Goal: Use online tool/utility: Utilize a website feature to perform a specific function

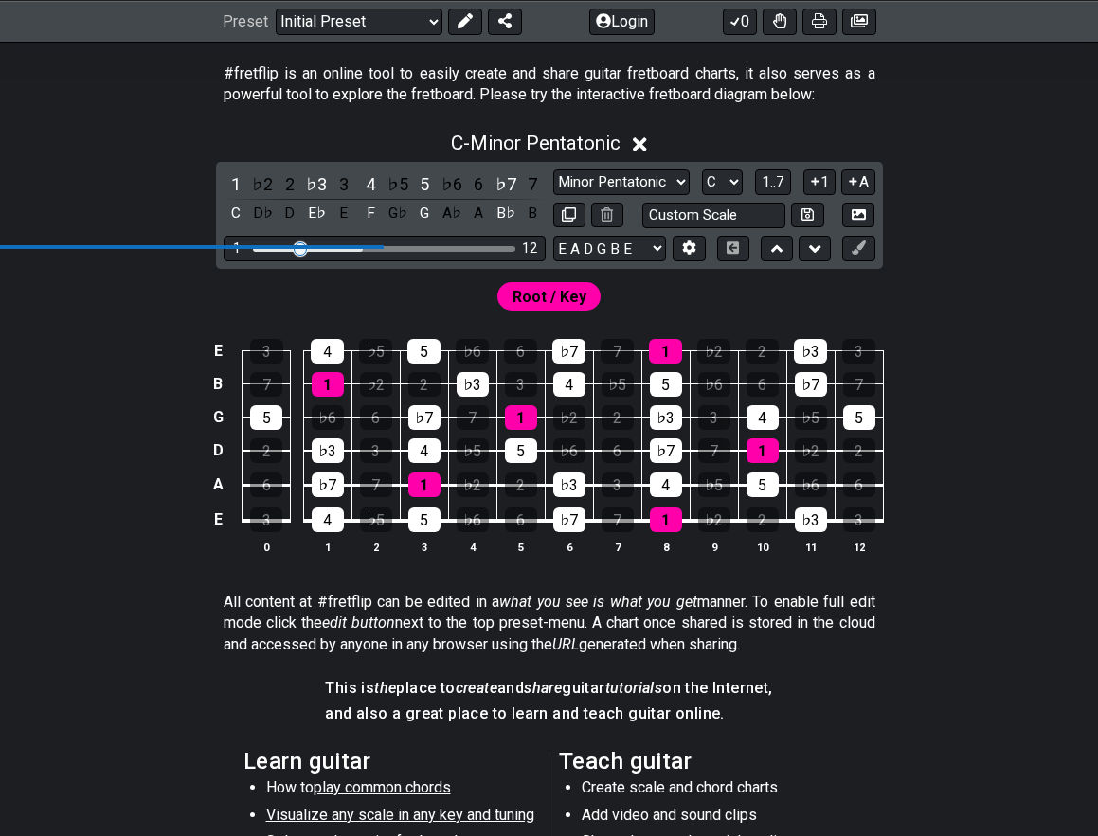
scroll to position [358, 0]
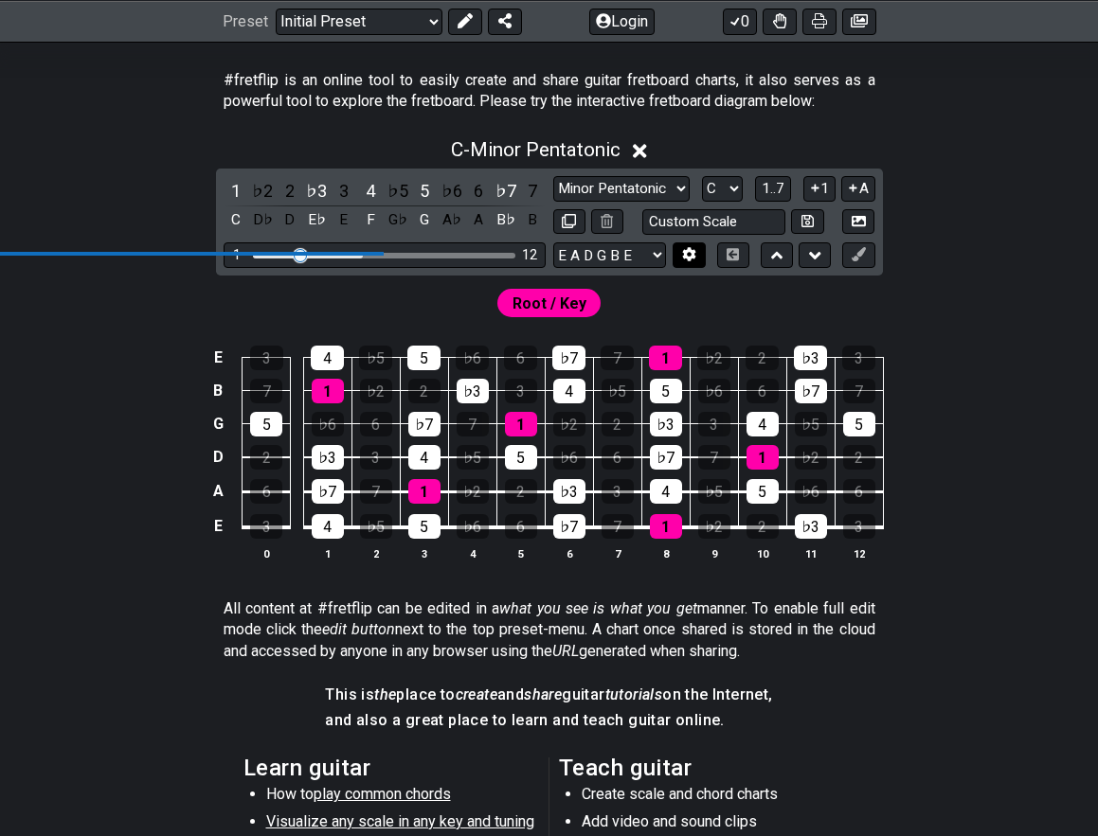
click at [680, 255] on button at bounding box center [688, 255] width 32 height 26
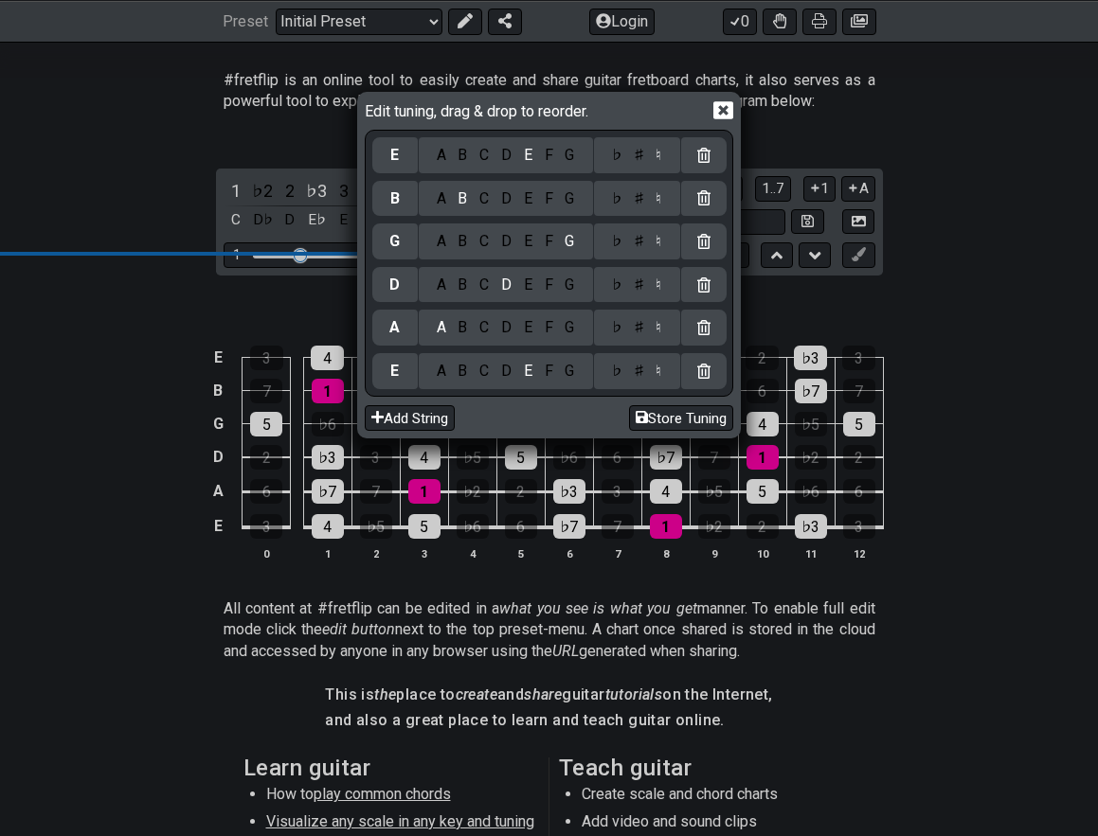
click at [504, 372] on div "D" at bounding box center [506, 371] width 23 height 21
click at [524, 294] on div "E" at bounding box center [527, 285] width 21 height 21
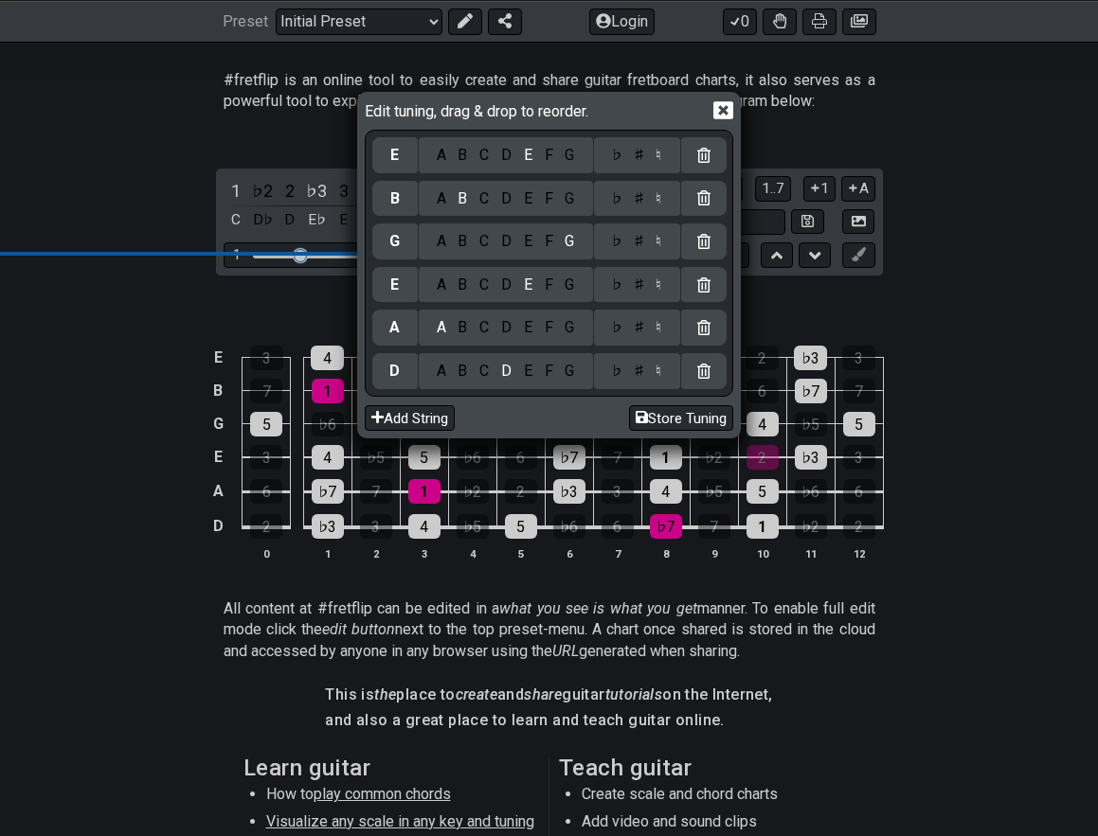
click at [432, 242] on div "A" at bounding box center [441, 241] width 22 height 21
click at [476, 206] on div "C" at bounding box center [485, 198] width 22 height 21
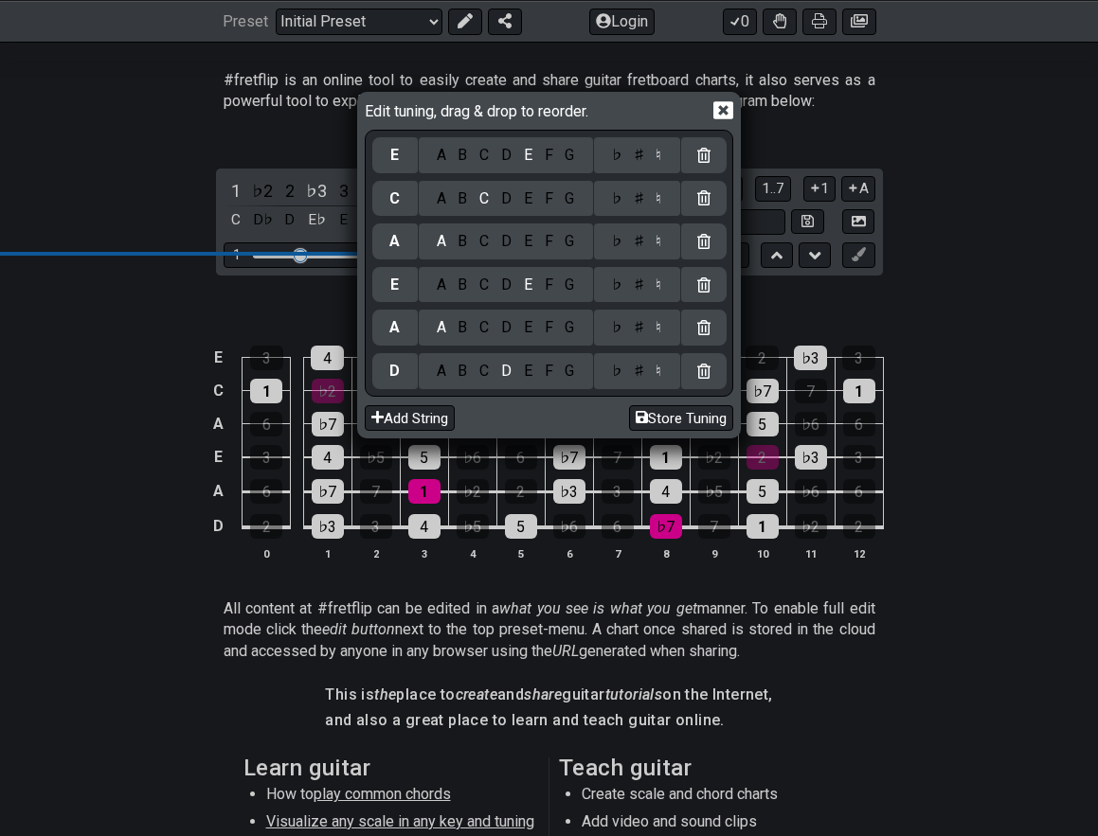
click at [632, 203] on div "♯" at bounding box center [638, 198] width 23 height 21
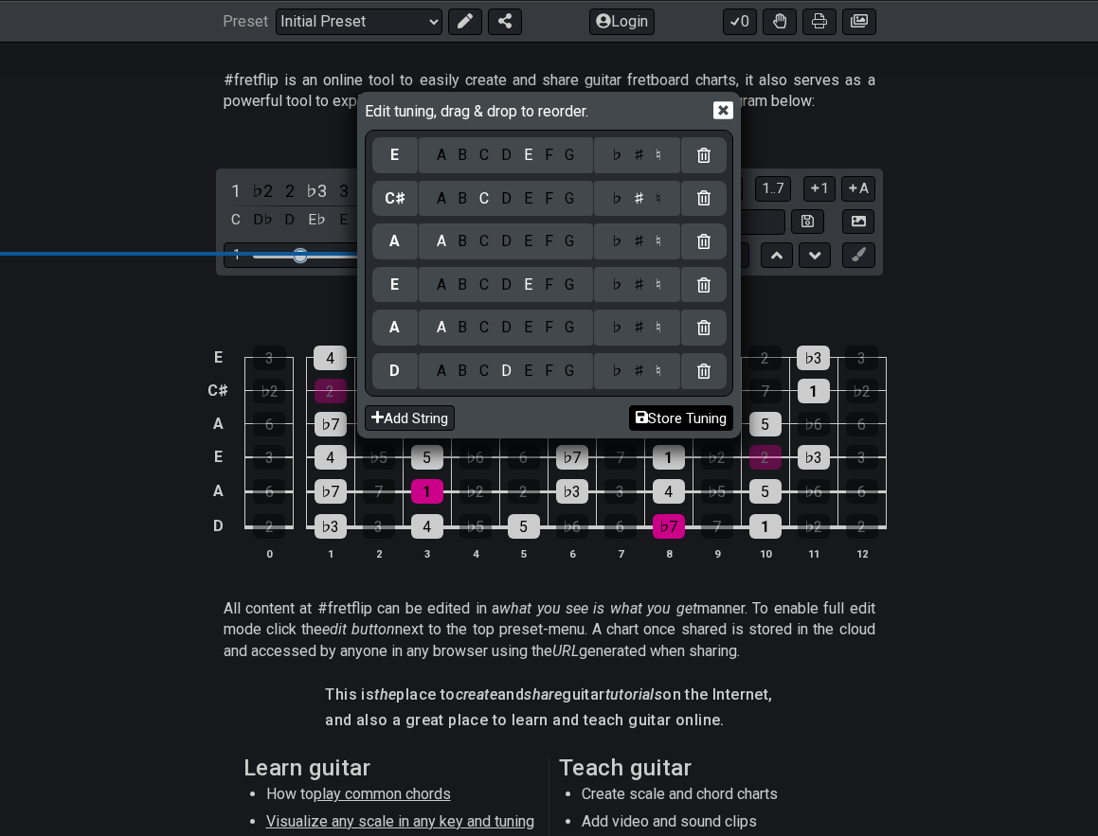
click at [711, 420] on button "Store Tuning" at bounding box center [681, 418] width 104 height 26
click at [694, 421] on button "Store Tuning" at bounding box center [681, 418] width 104 height 26
click at [690, 420] on button "Store Tuning" at bounding box center [681, 418] width 104 height 26
click at [686, 418] on button "Store Tuning" at bounding box center [681, 418] width 104 height 26
click at [684, 419] on button "Store Tuning" at bounding box center [681, 418] width 104 height 26
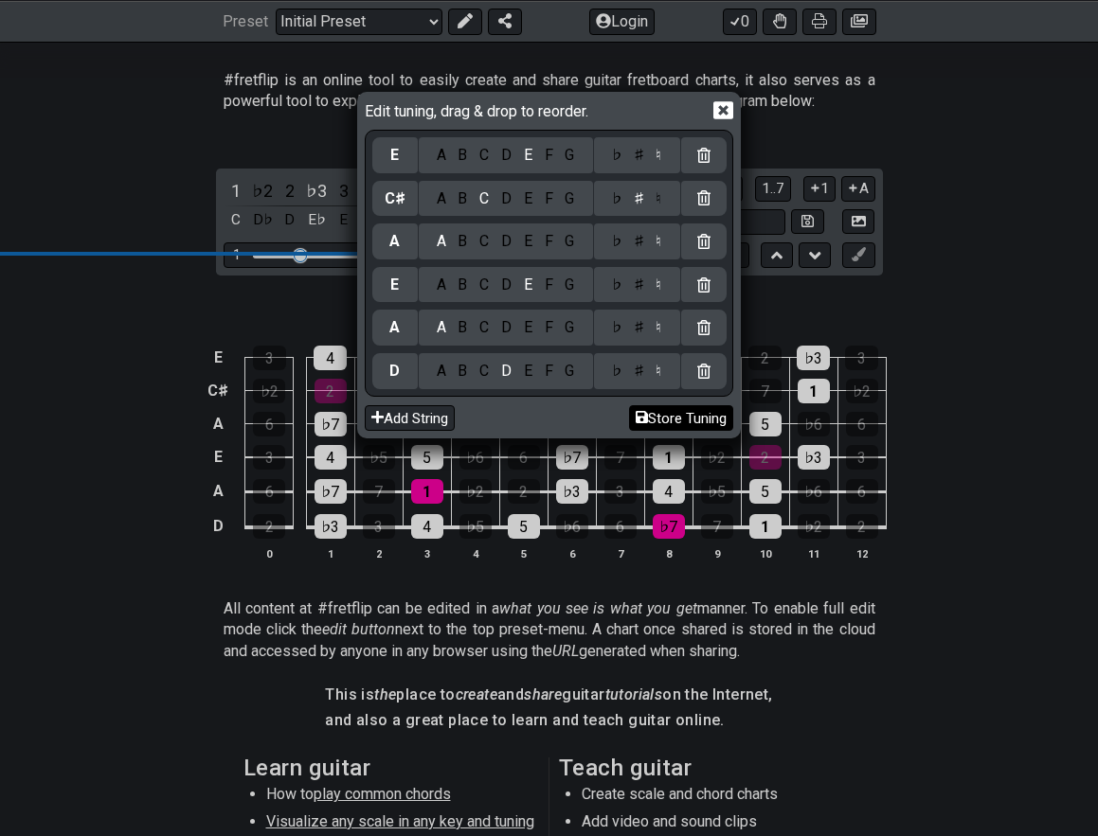
click at [684, 419] on button "Store Tuning" at bounding box center [681, 418] width 104 height 26
click at [719, 420] on button "Store Tuning" at bounding box center [681, 418] width 104 height 26
click at [733, 113] on icon at bounding box center [723, 110] width 20 height 18
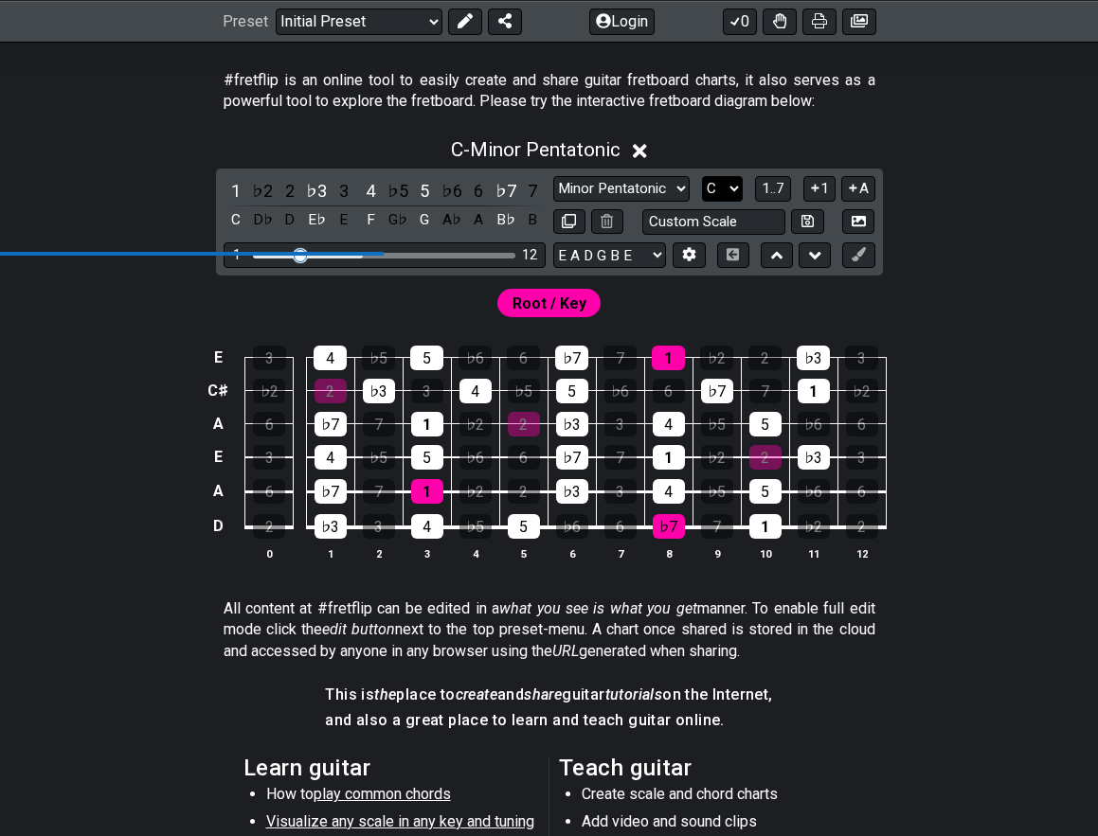
click at [714, 192] on select "A♭ A A♯ B♭ B C C♯ D♭ D D♯ E♭ E F F♯ G♭ G G♯" at bounding box center [722, 189] width 41 height 26
select select "F#"
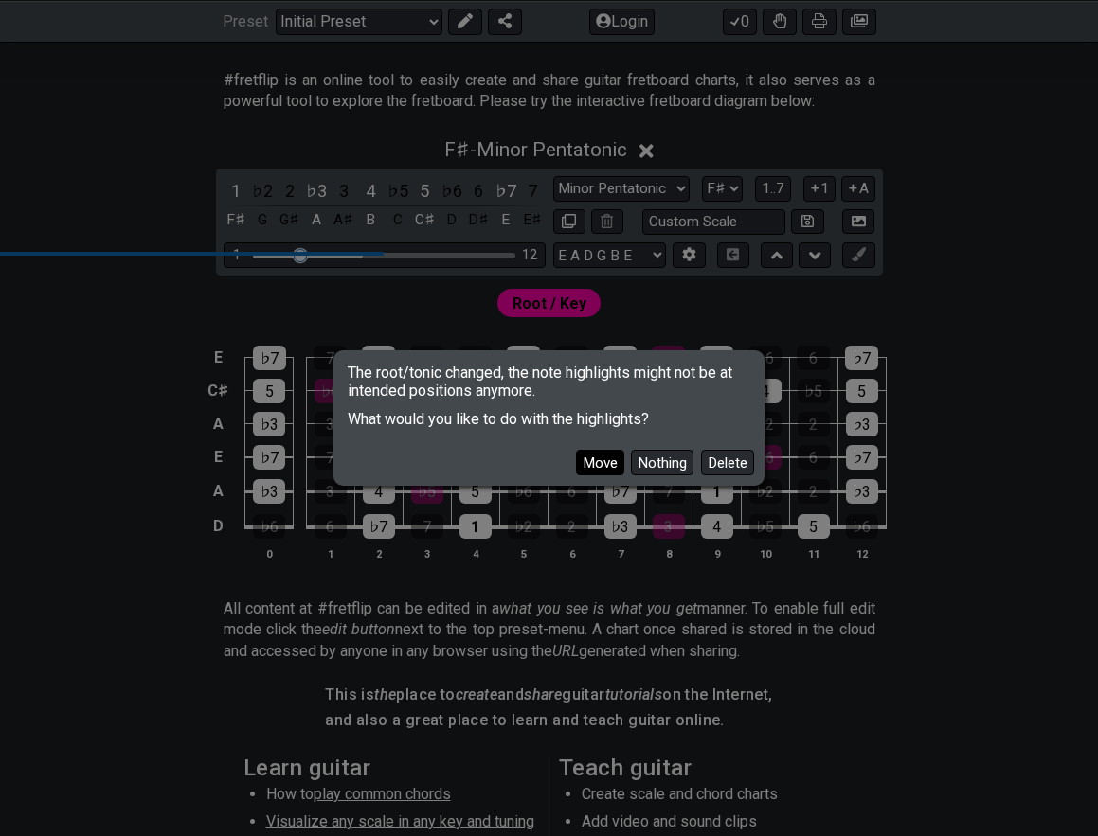
click at [606, 464] on button "Move" at bounding box center [600, 463] width 48 height 26
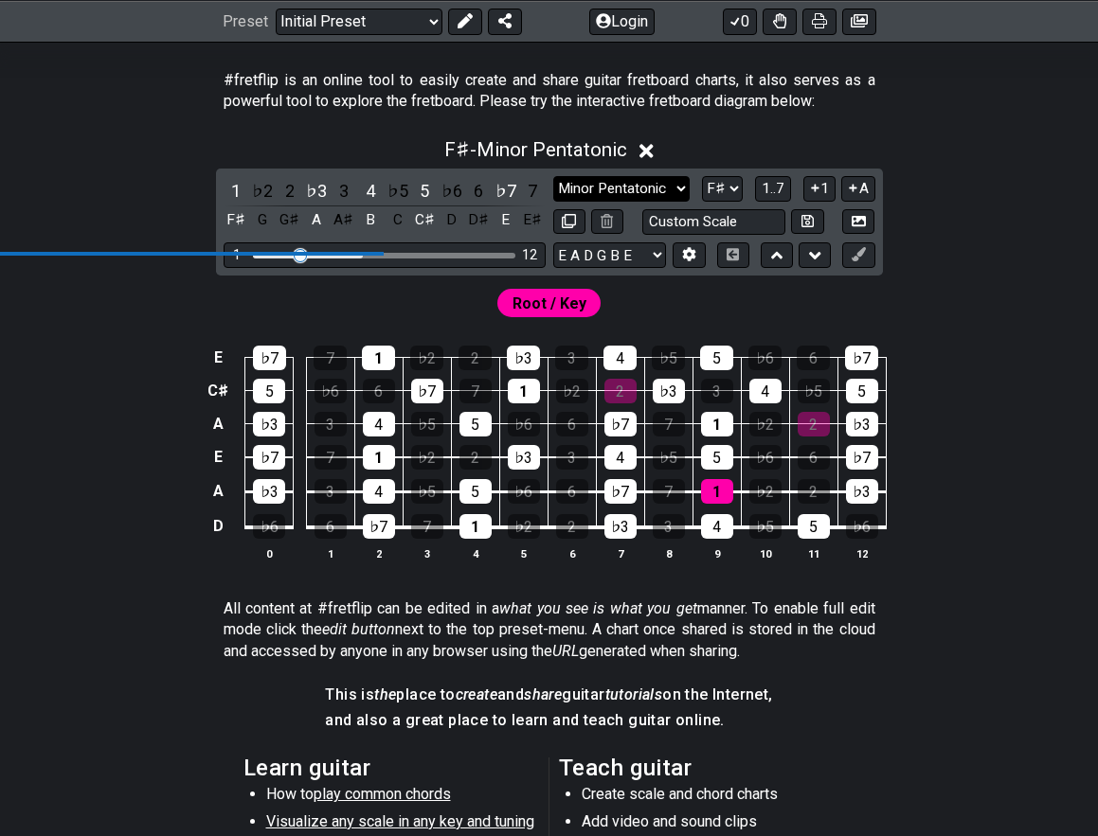
click at [672, 189] on select "Minor Pentatonic Click to edit Minor Pentatonic Major Pentatonic Minor Blues Ma…" at bounding box center [621, 189] width 136 height 26
select select "Minor / Aeolian"
